Goal: Transaction & Acquisition: Obtain resource

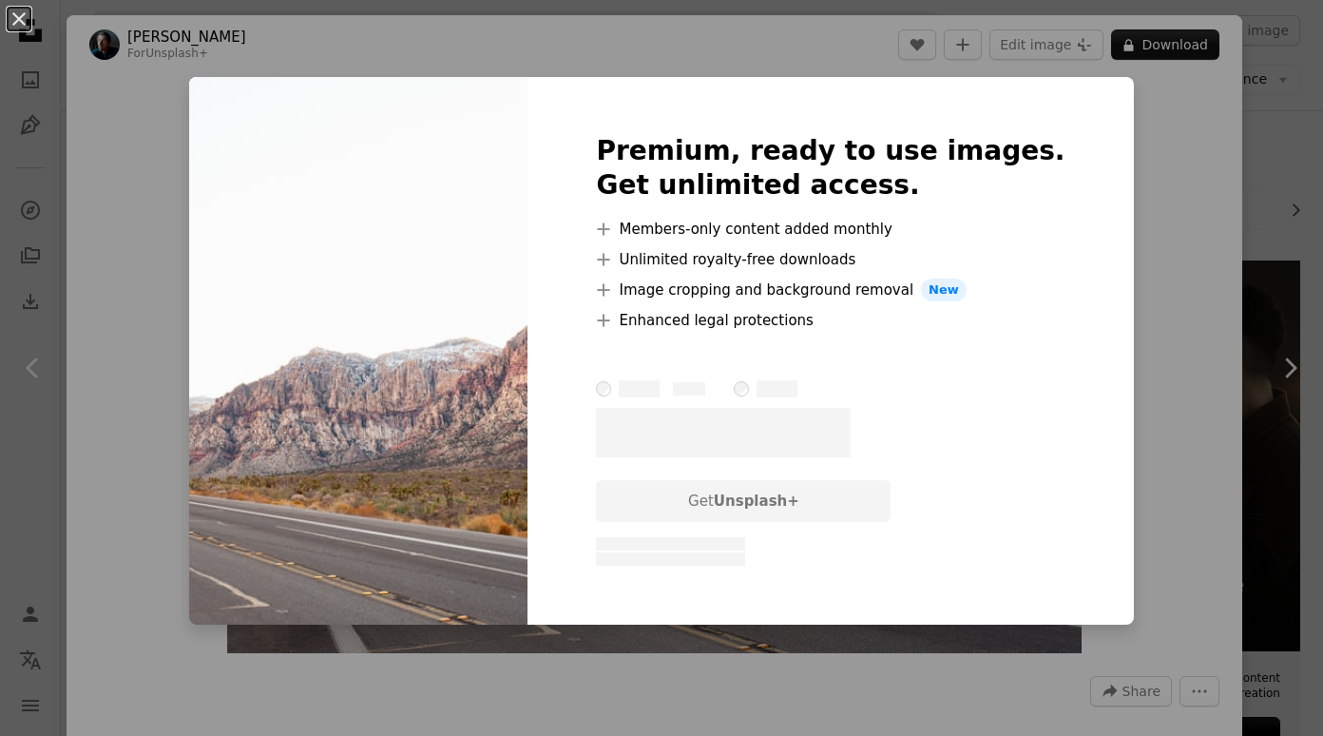
scroll to position [815, 0]
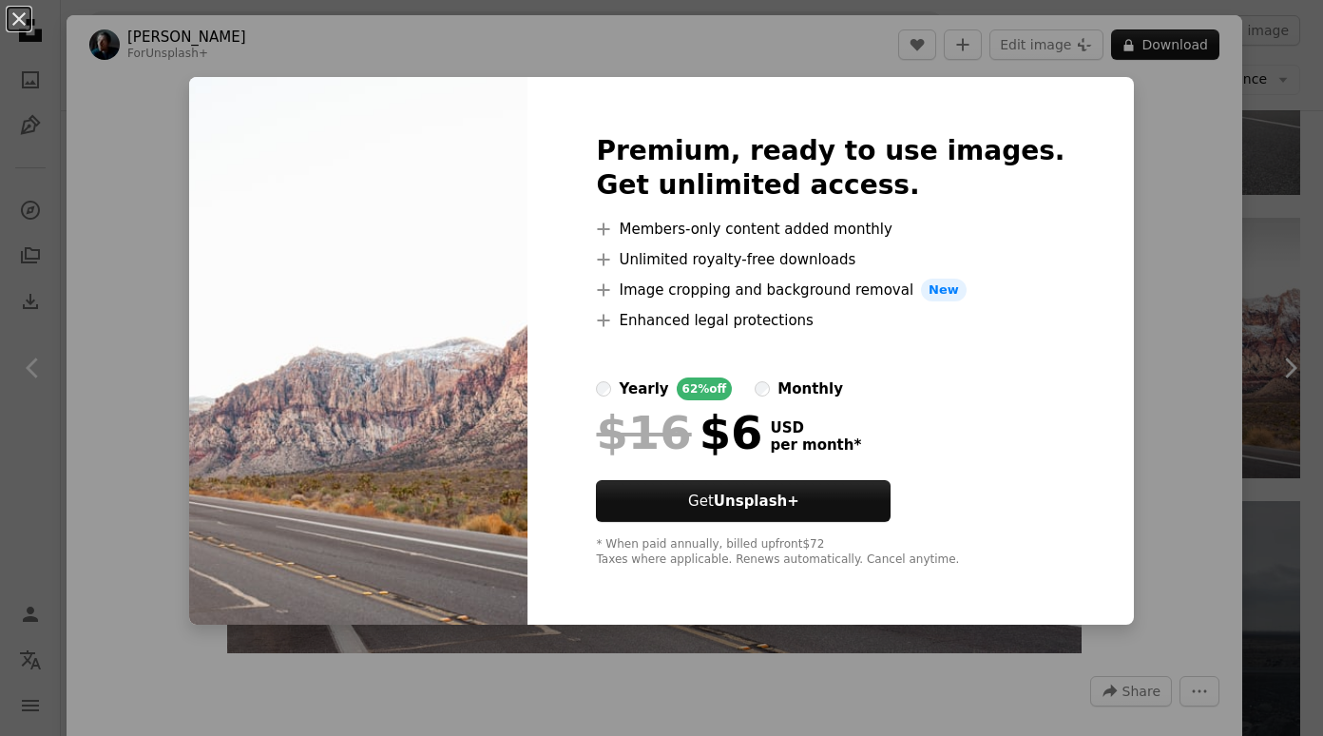
click at [1178, 475] on div "An X shape Premium, ready to use images. Get unlimited access. A plus sign Memb…" at bounding box center [661, 368] width 1323 height 736
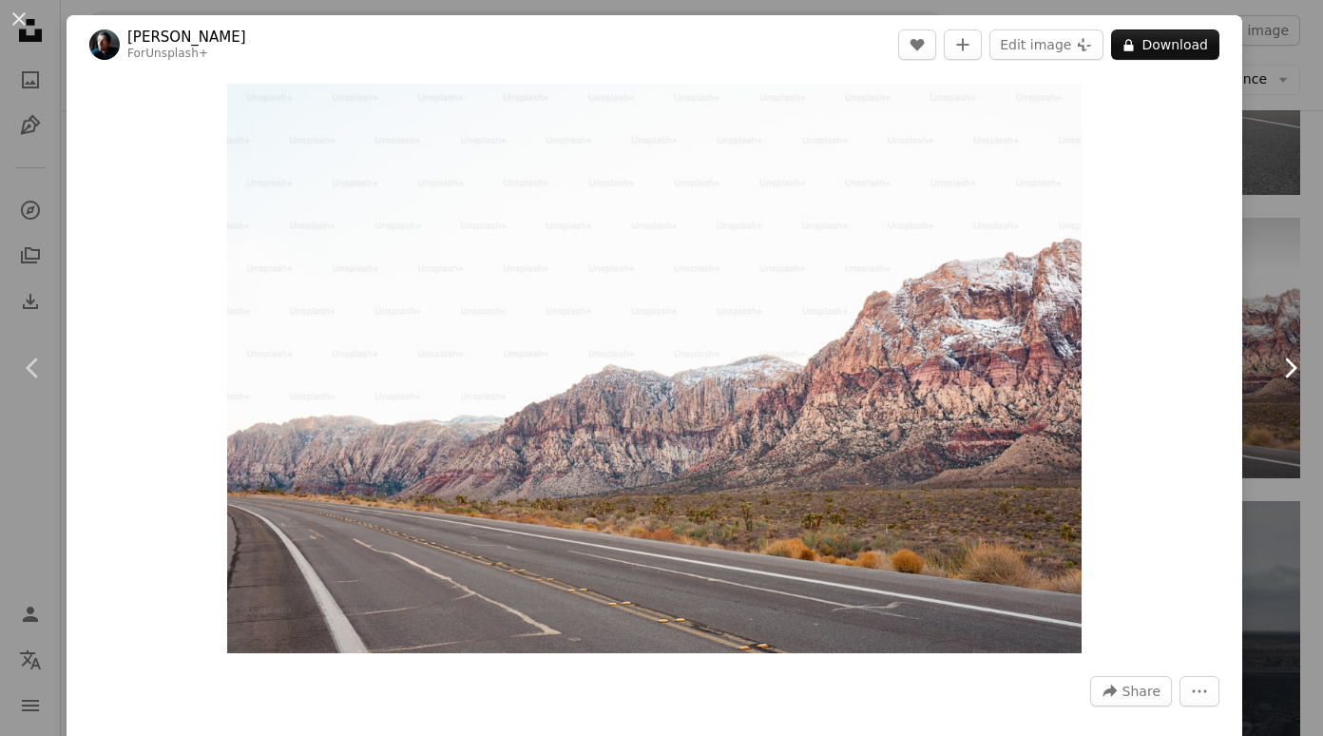
click at [1278, 442] on link "Chevron right" at bounding box center [1290, 368] width 67 height 182
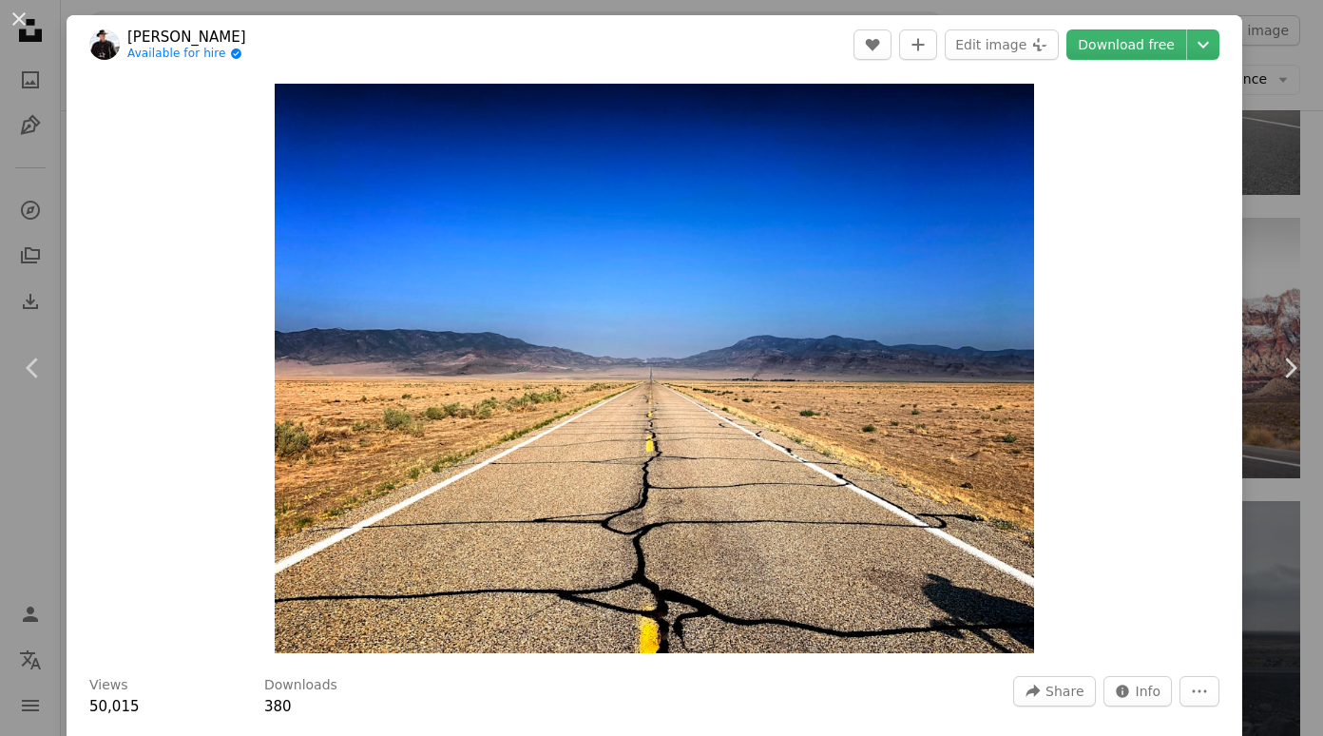
click at [1272, 129] on div "An X shape Chevron left Chevron right [PERSON_NAME] Available for hire A checkm…" at bounding box center [661, 368] width 1323 height 736
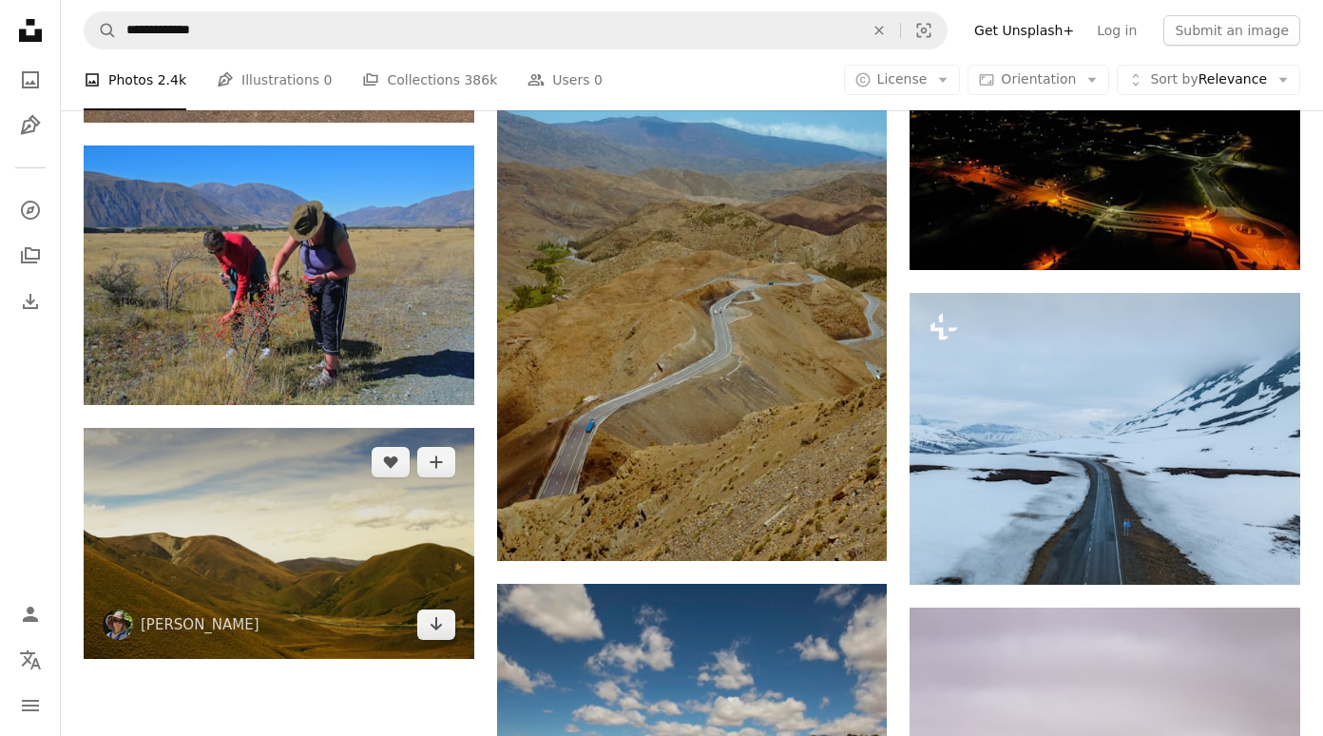
scroll to position [2499, 0]
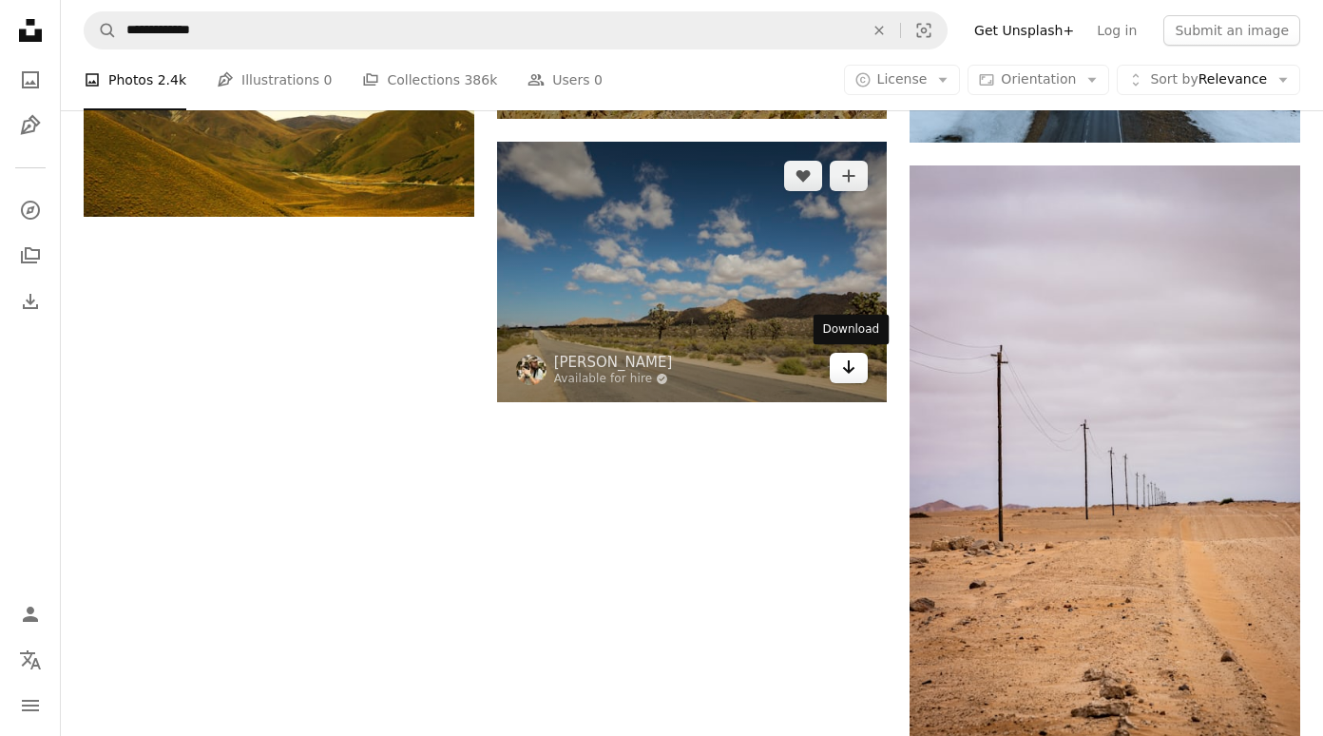
click at [855, 370] on icon "Arrow pointing down" at bounding box center [848, 366] width 15 height 23
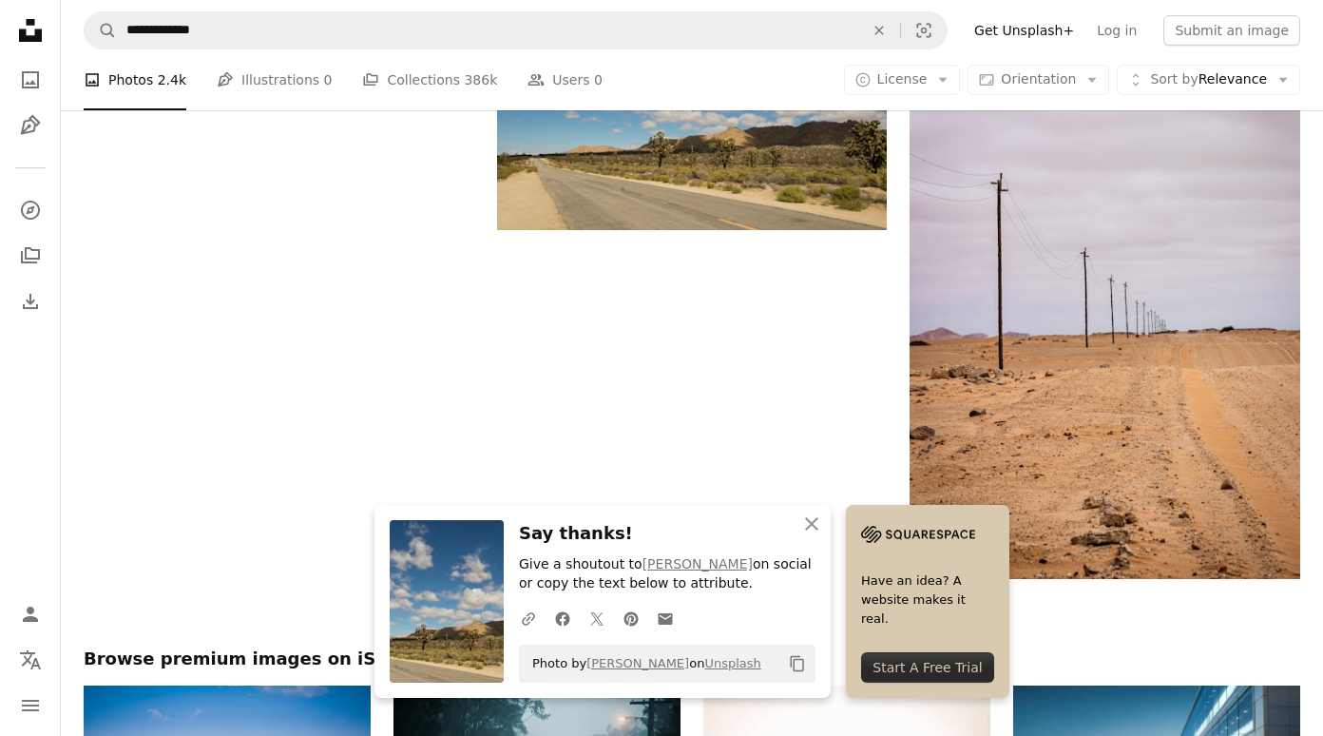
scroll to position [1834, 0]
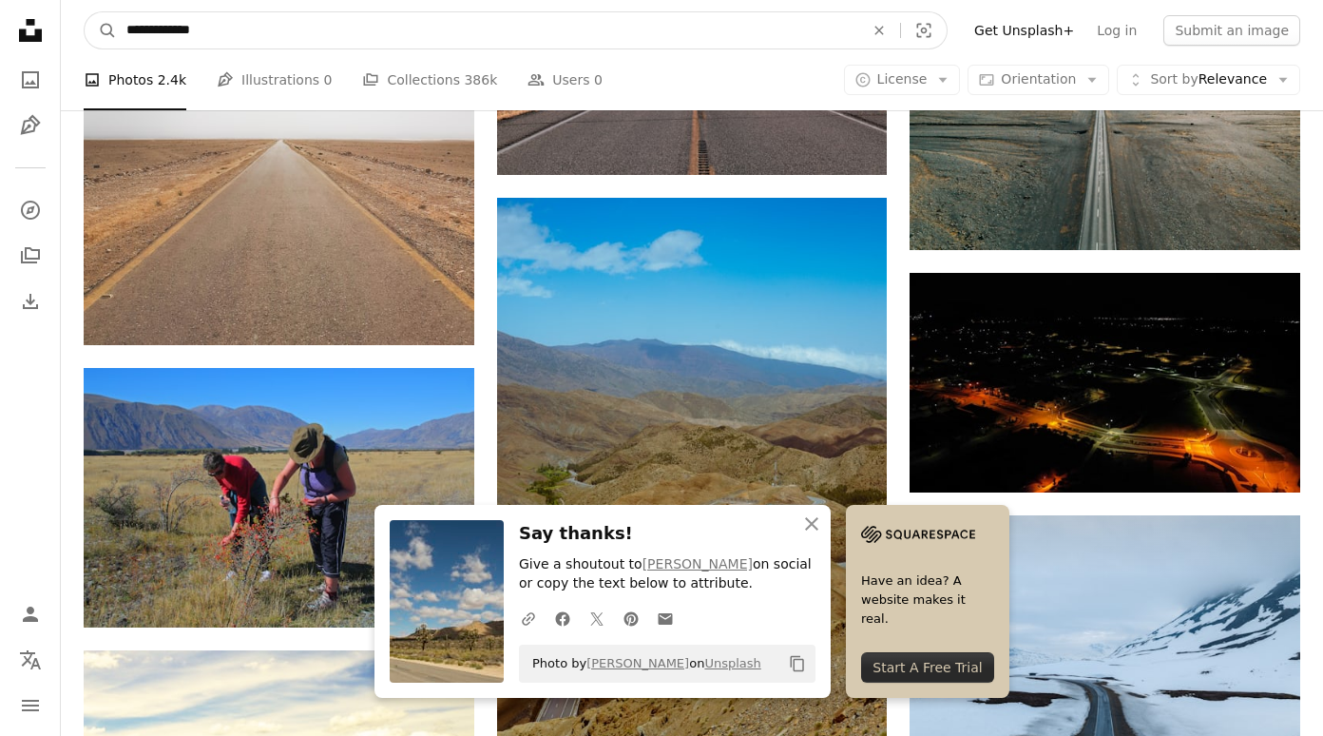
click at [446, 34] on input "**********" at bounding box center [487, 30] width 741 height 36
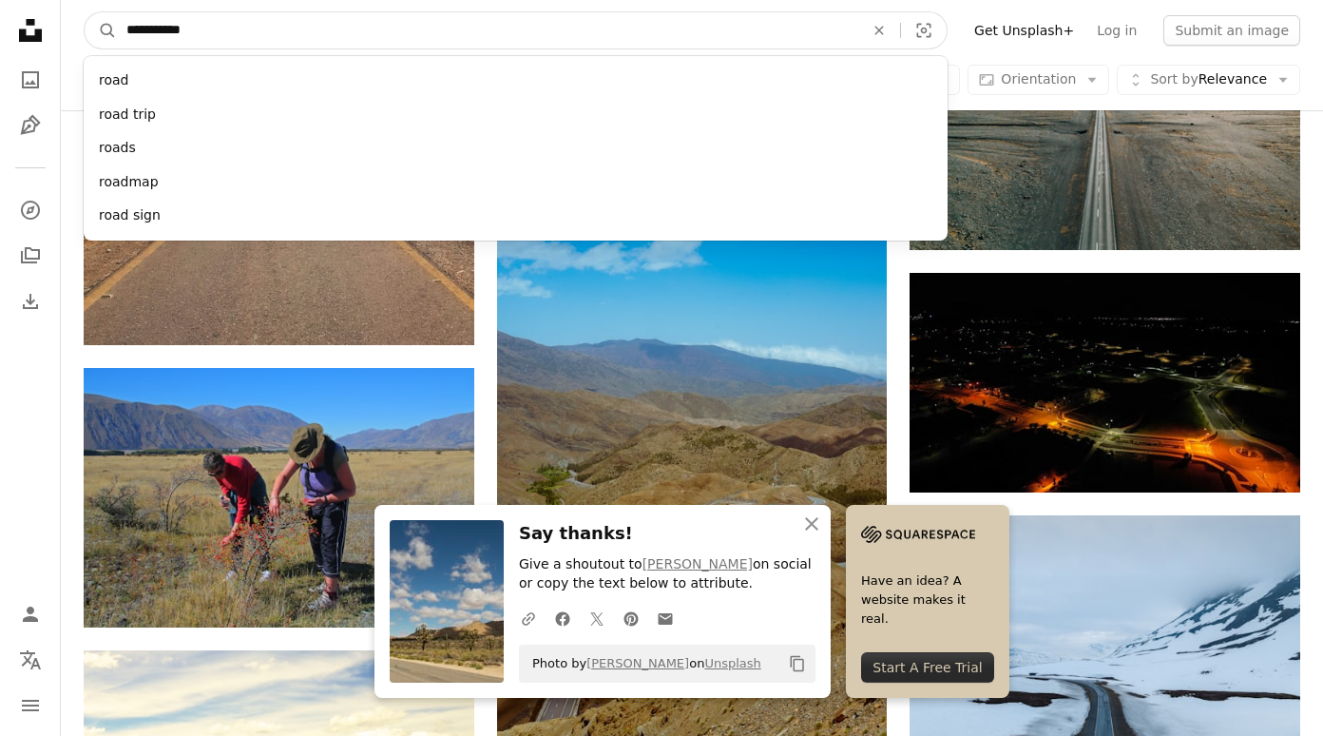
type input "**********"
click at [101, 30] on button "A magnifying glass" at bounding box center [101, 30] width 32 height 36
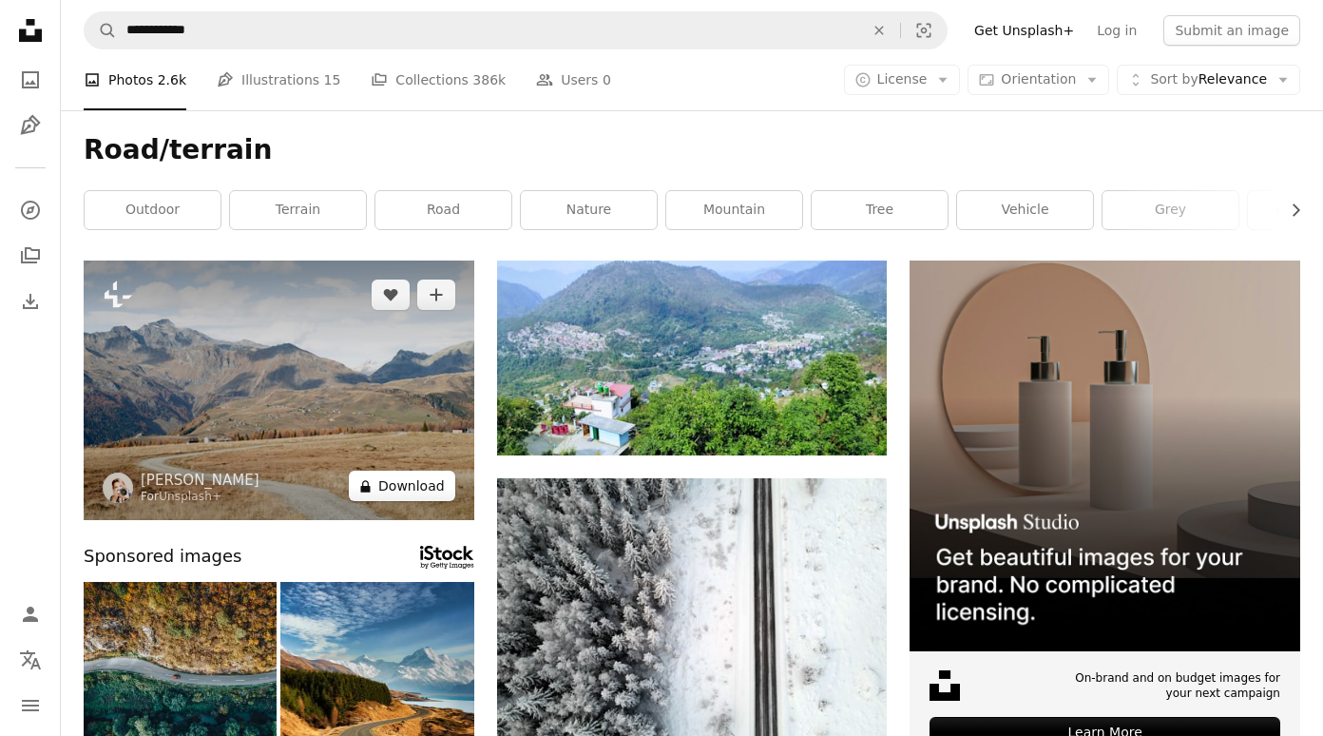
click at [383, 495] on button "A lock Download" at bounding box center [402, 485] width 106 height 30
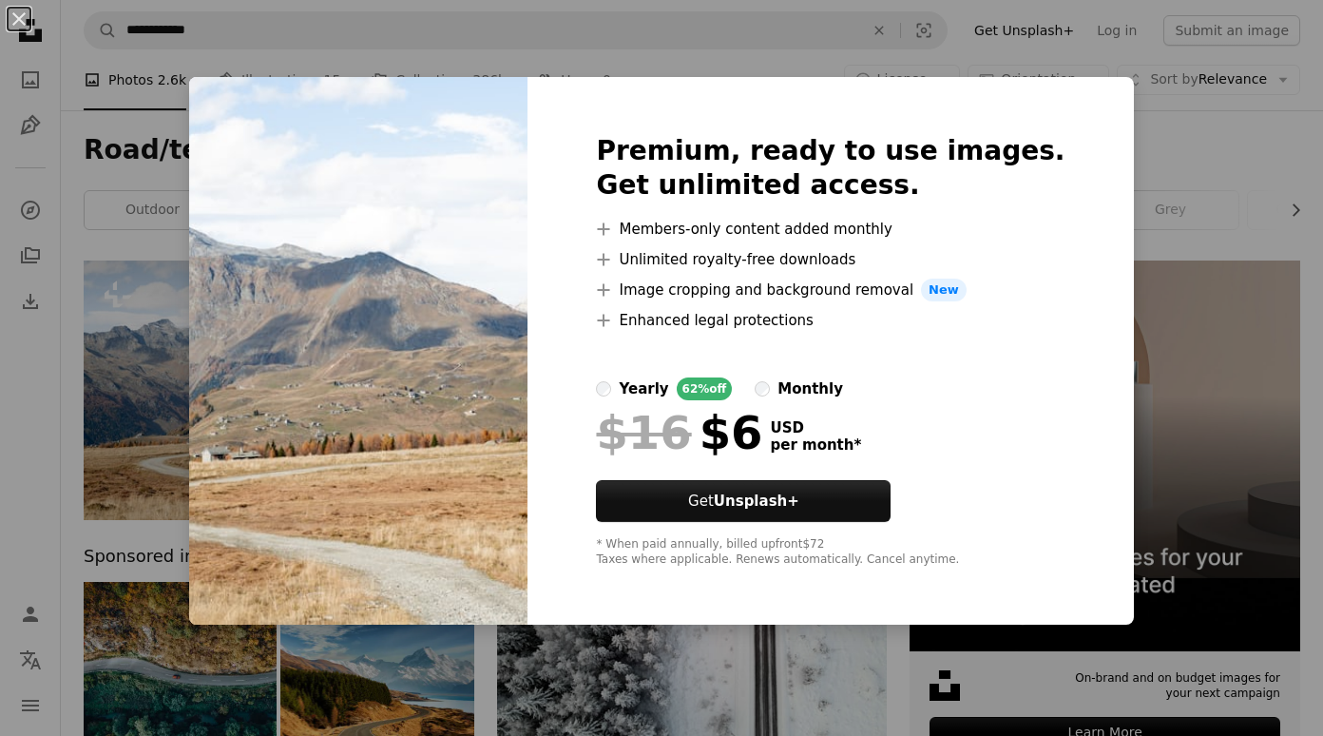
click at [1166, 153] on div "An X shape Premium, ready to use images. Get unlimited access. A plus sign Memb…" at bounding box center [661, 368] width 1323 height 736
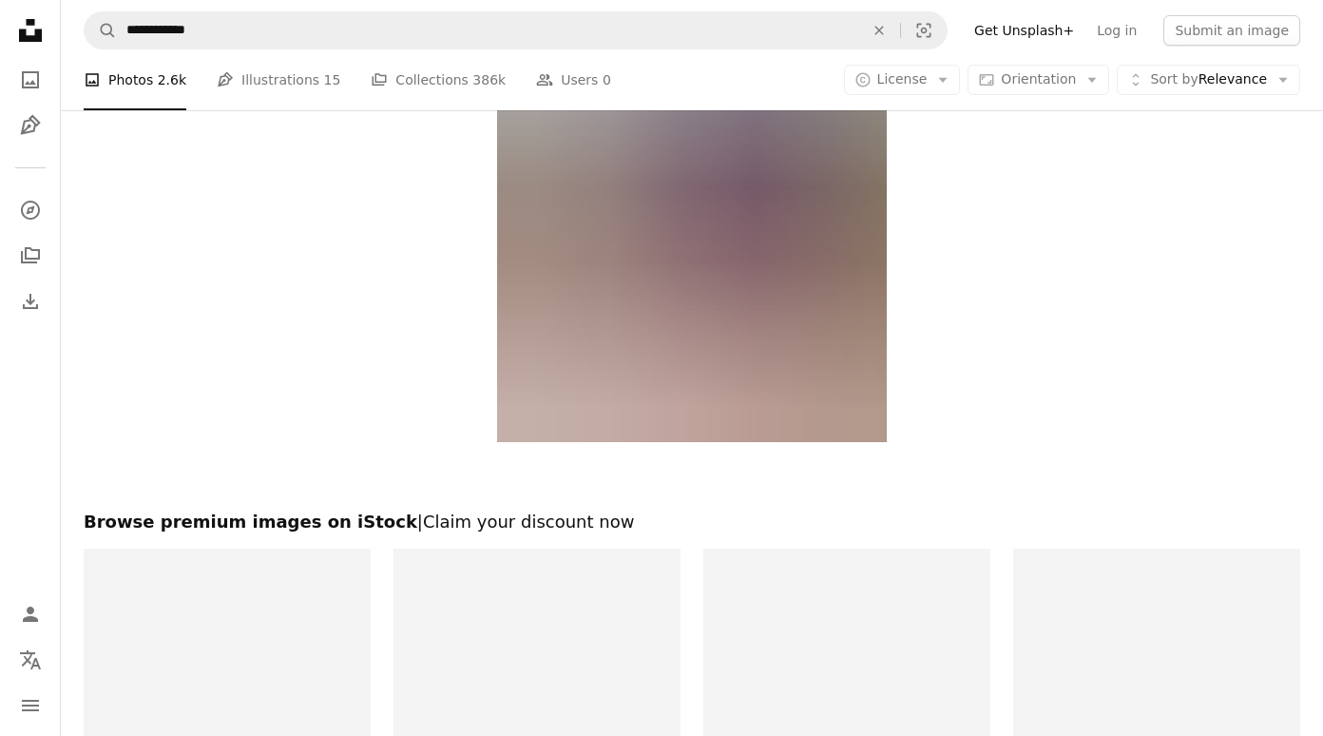
scroll to position [3107, 0]
